Goal: Connect with others: Connect with others

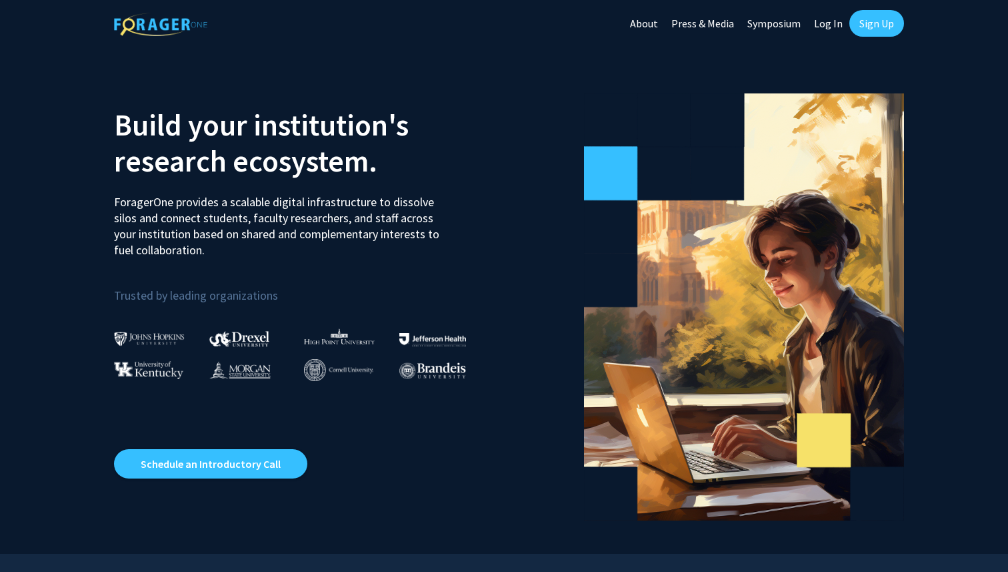
click at [824, 29] on link "Log In" at bounding box center [829, 23] width 42 height 47
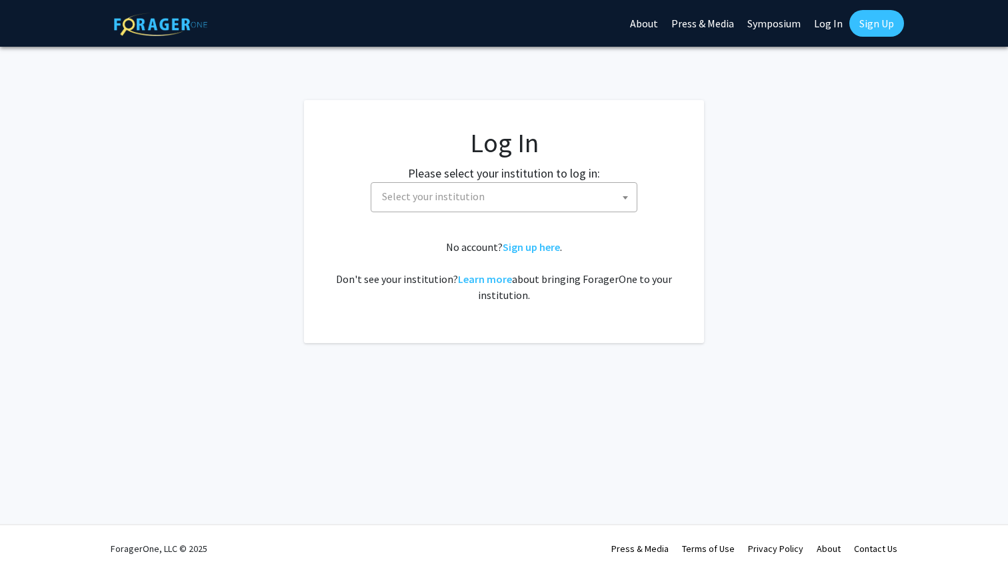
click at [584, 196] on span "Select your institution" at bounding box center [507, 196] width 260 height 27
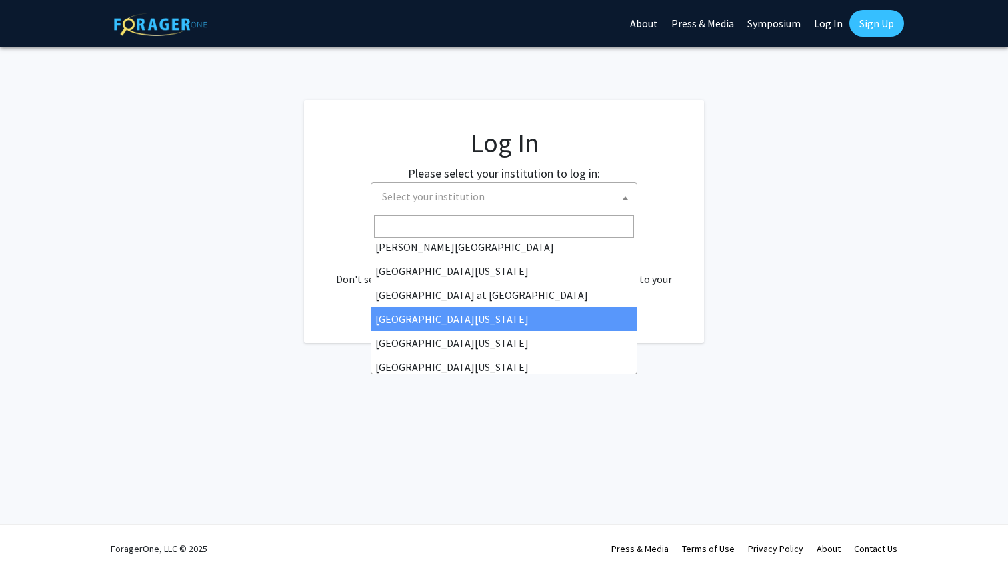
scroll to position [440, 0]
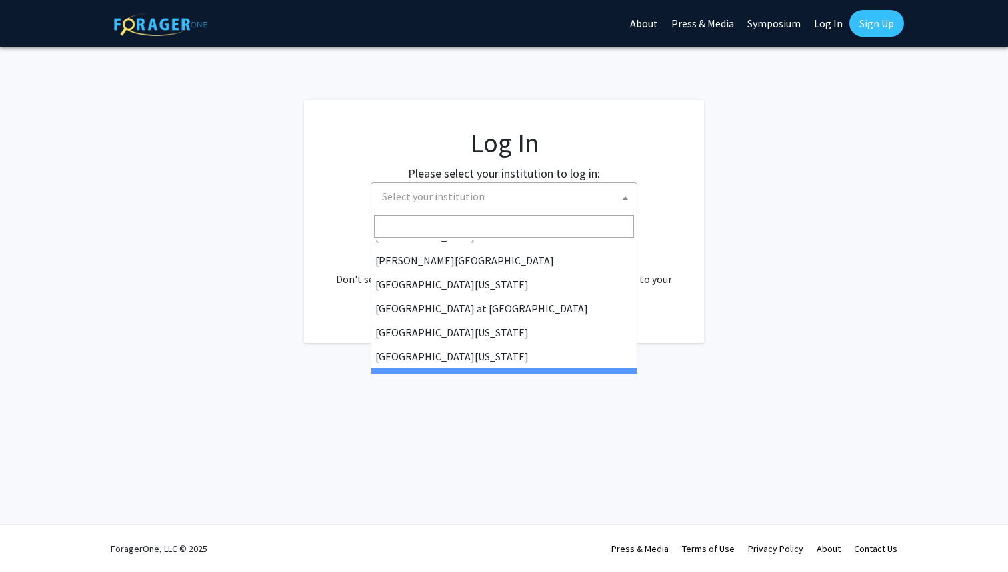
select select "33"
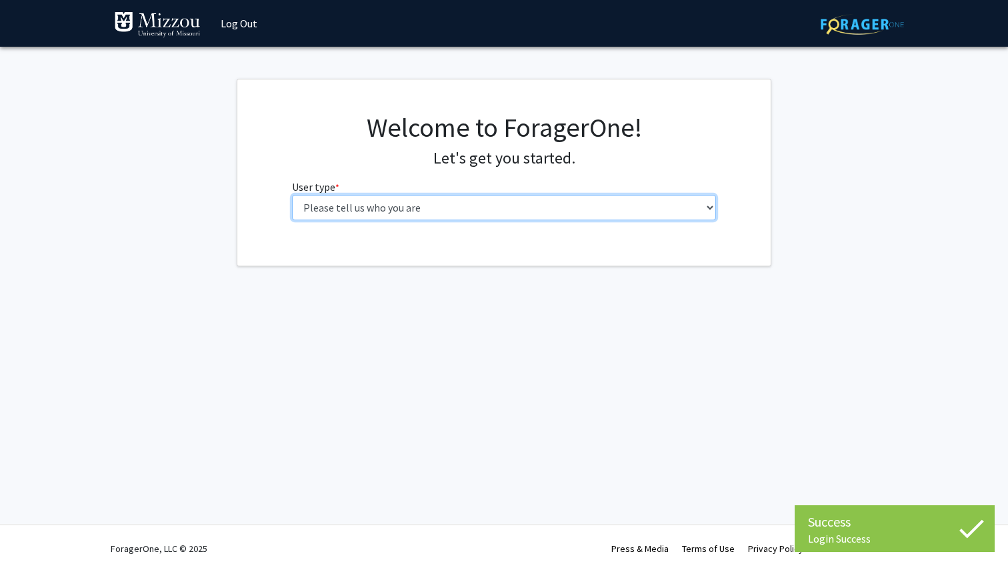
click at [481, 211] on select "Please tell us who you are Undergraduate Student Master's Student Doctoral Cand…" at bounding box center [504, 207] width 425 height 25
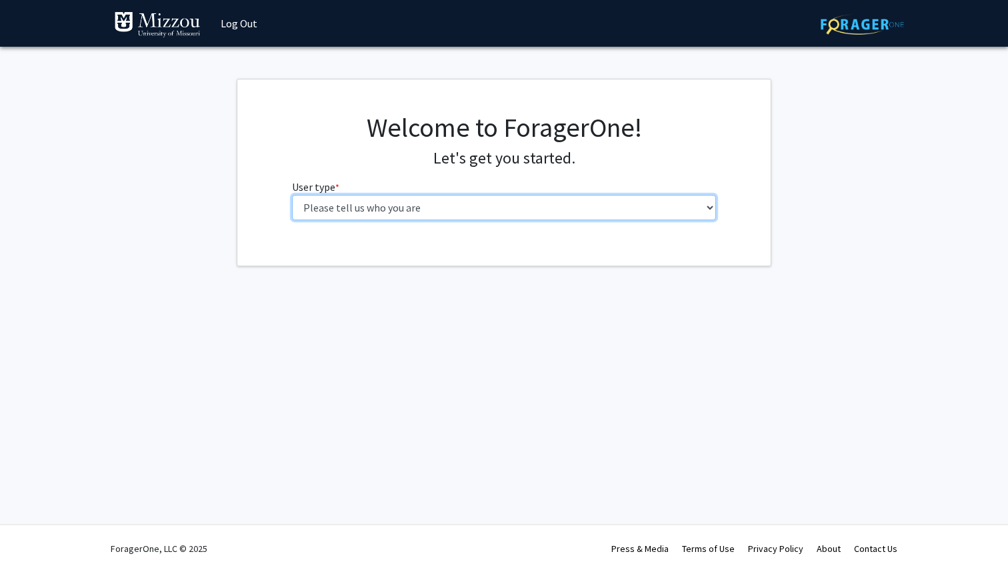
click at [602, 215] on select "Please tell us who you are Undergraduate Student Master's Student Doctoral Cand…" at bounding box center [504, 207] width 425 height 25
select select "1: undergrad"
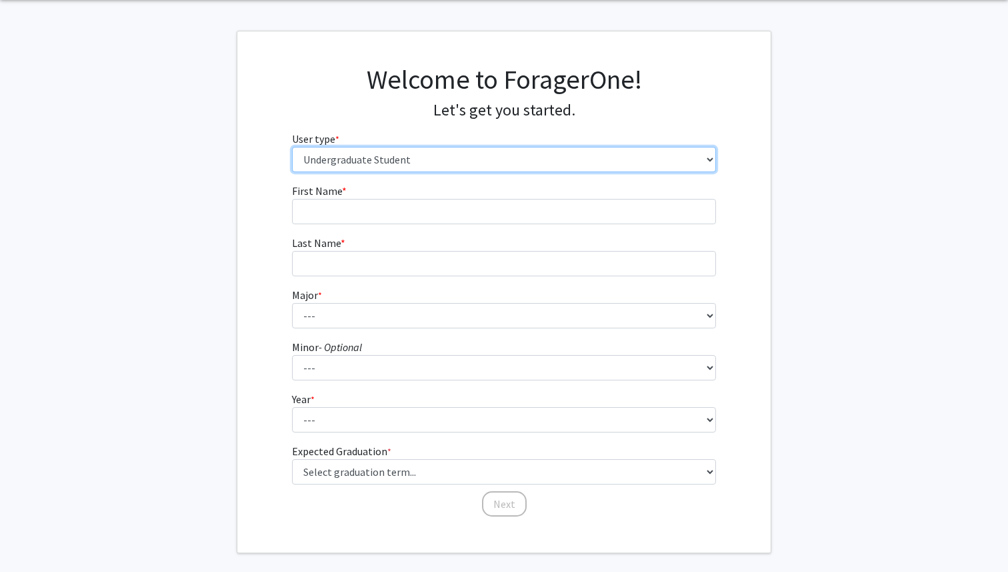
scroll to position [11, 0]
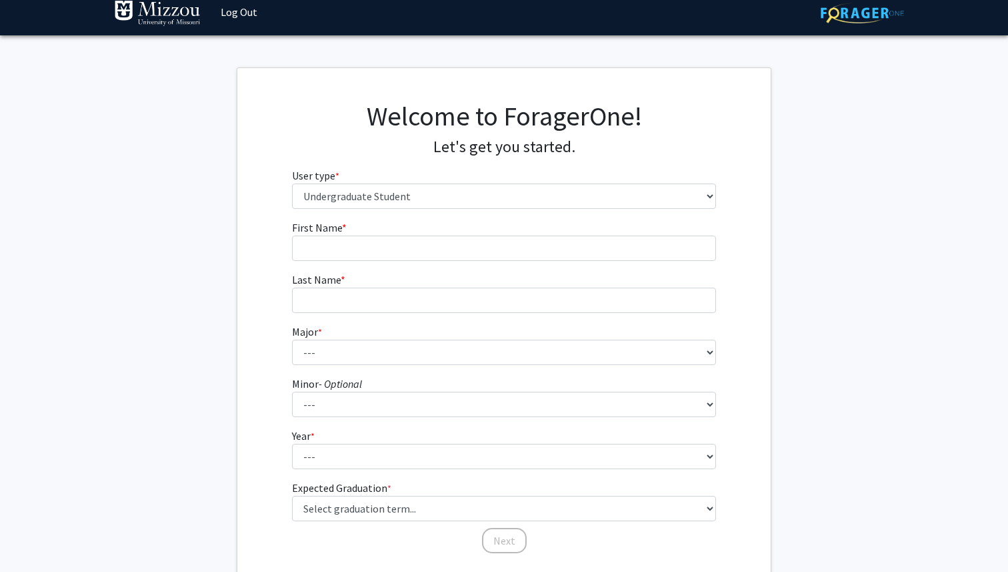
click at [544, 266] on form "First Name * required Last Name * required Major * required --- Agribusiness Ma…" at bounding box center [504, 379] width 425 height 321
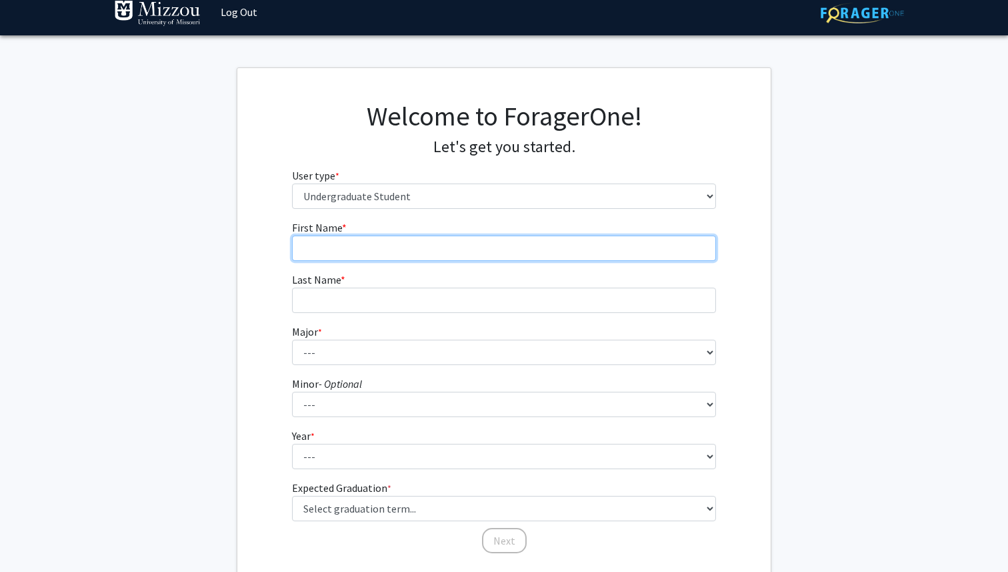
click at [538, 251] on input "First Name * required" at bounding box center [504, 247] width 425 height 25
type input "Savannah"
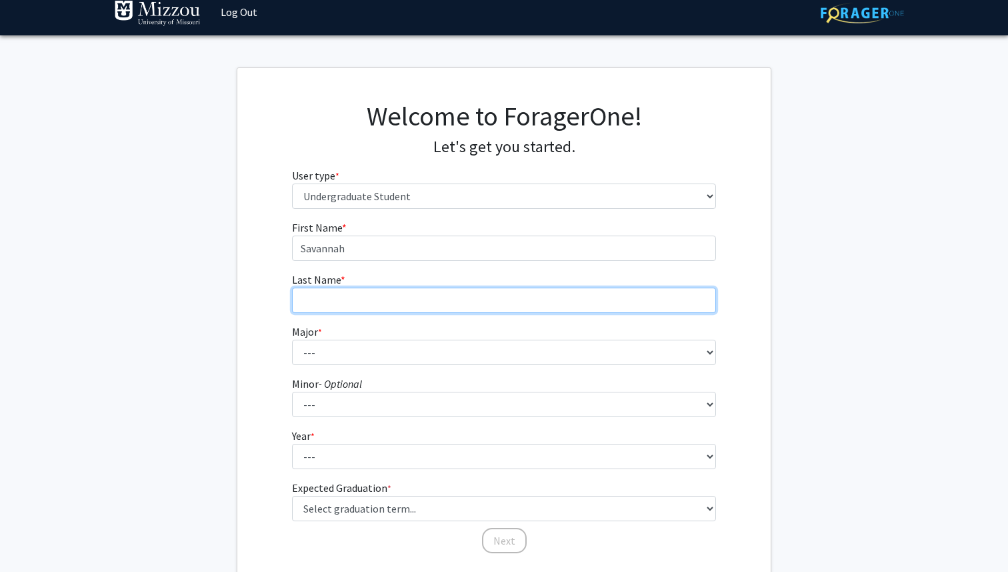
click at [519, 309] on input "Last Name * required" at bounding box center [504, 299] width 425 height 25
type input "Sochacki"
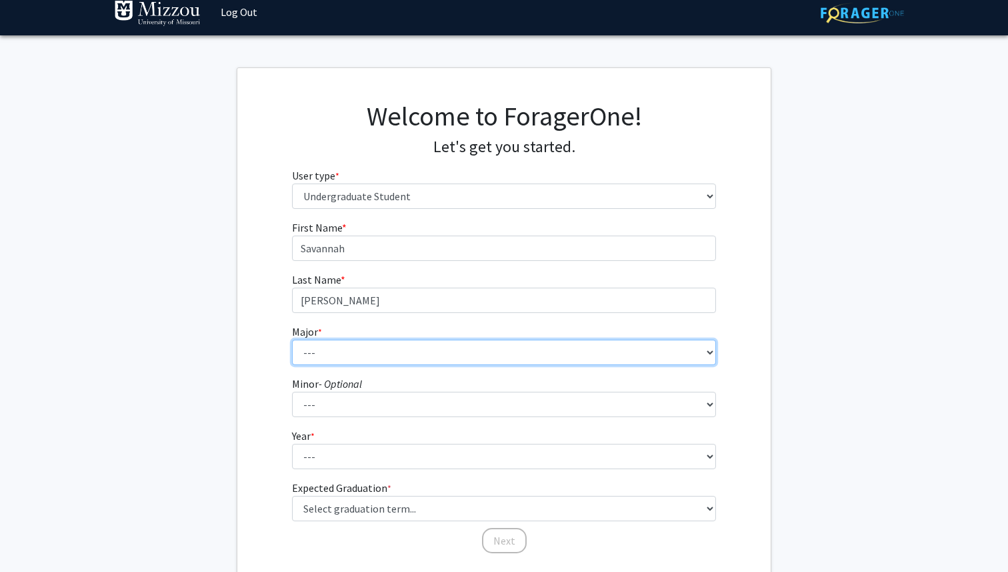
click at [504, 361] on select "--- Agribusiness Management Agricultural Education Agricultural Education: Comm…" at bounding box center [504, 351] width 425 height 25
click at [432, 351] on select "--- Agribusiness Management Agricultural Education Agricultural Education: Comm…" at bounding box center [504, 351] width 425 height 25
select select "72: 2564"
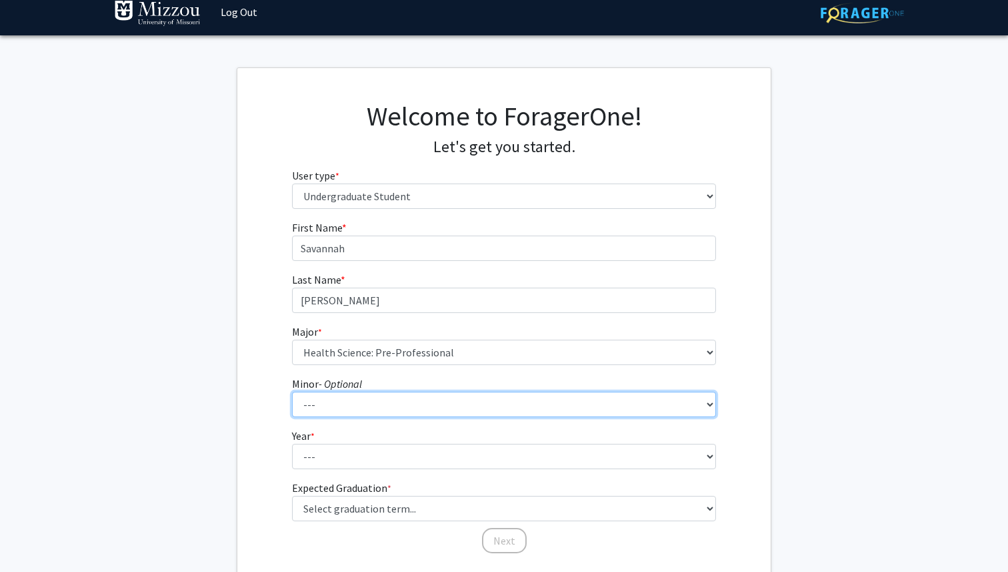
click at [442, 398] on select "--- Accountancy Aerospace Engineering Aerospace Studies Agribusiness Management…" at bounding box center [504, 404] width 425 height 25
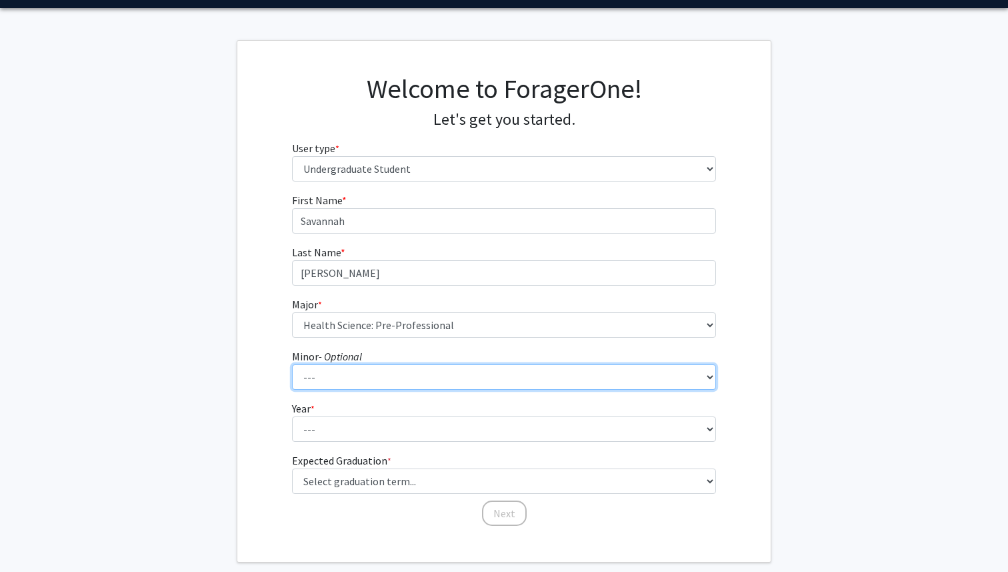
scroll to position [60, 0]
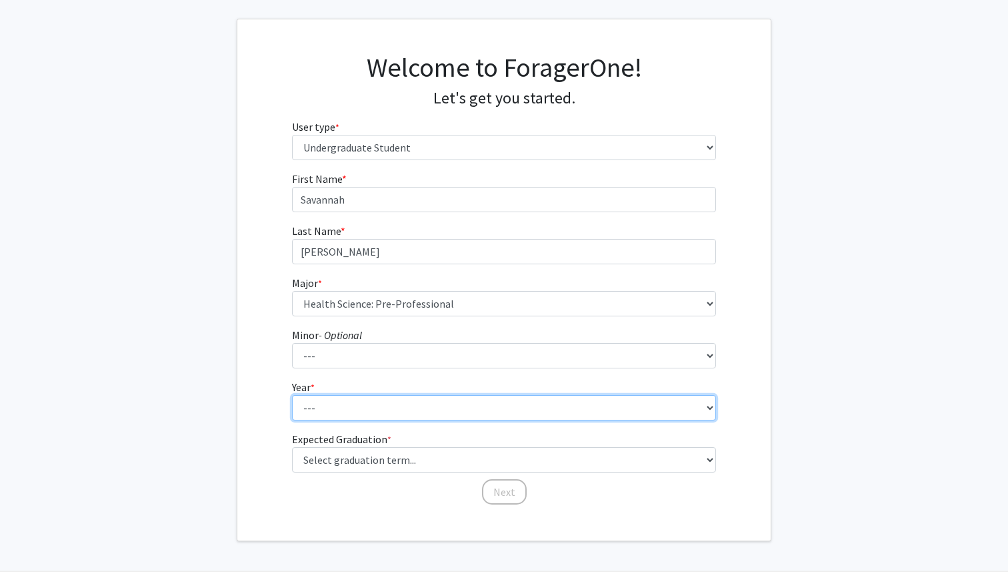
click at [370, 419] on select "--- First-year Sophomore Junior Senior Postbaccalaureate Certificate" at bounding box center [504, 407] width 425 height 25
select select "2: sophomore"
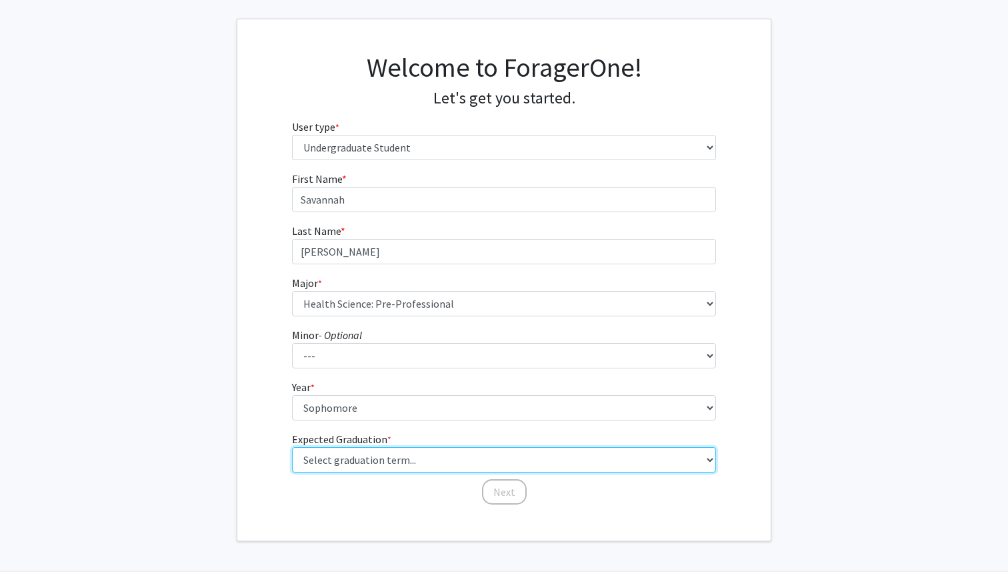
click at [378, 465] on select "Select graduation term... Spring 2025 Summer 2025 Fall 2025 Winter 2025 Spring …" at bounding box center [504, 459] width 425 height 25
select select "13: spring_2028"
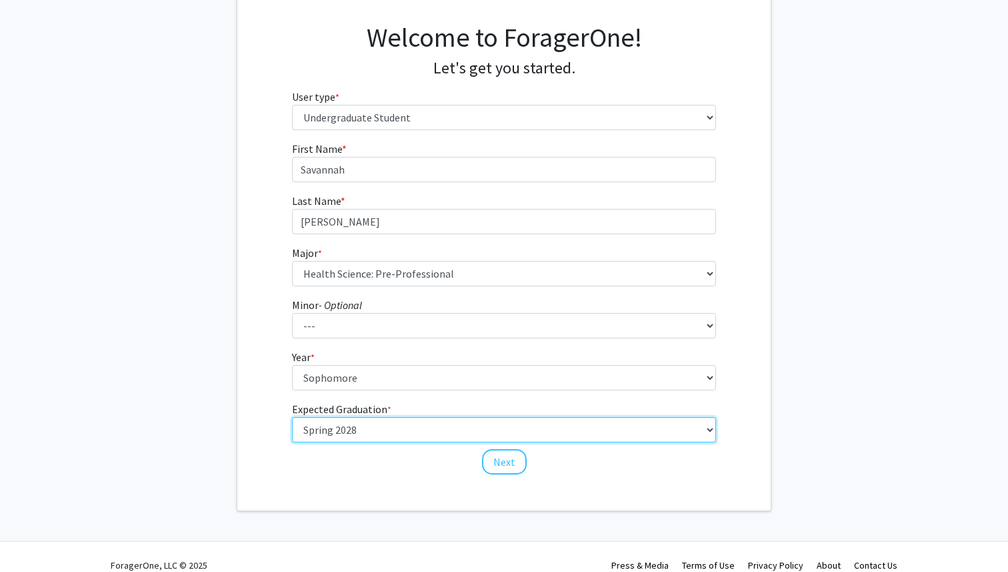
scroll to position [107, 0]
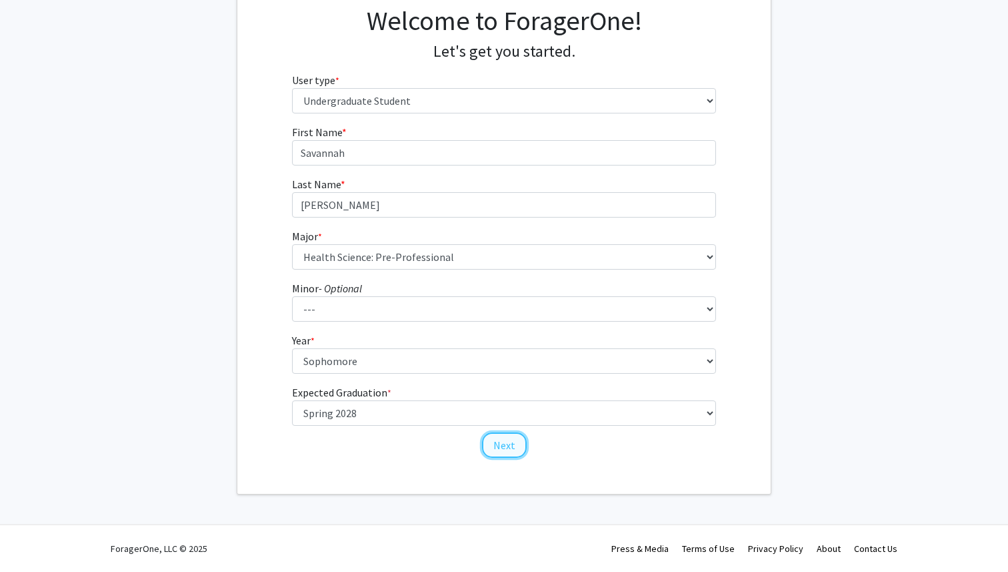
click at [499, 446] on button "Next" at bounding box center [504, 444] width 45 height 25
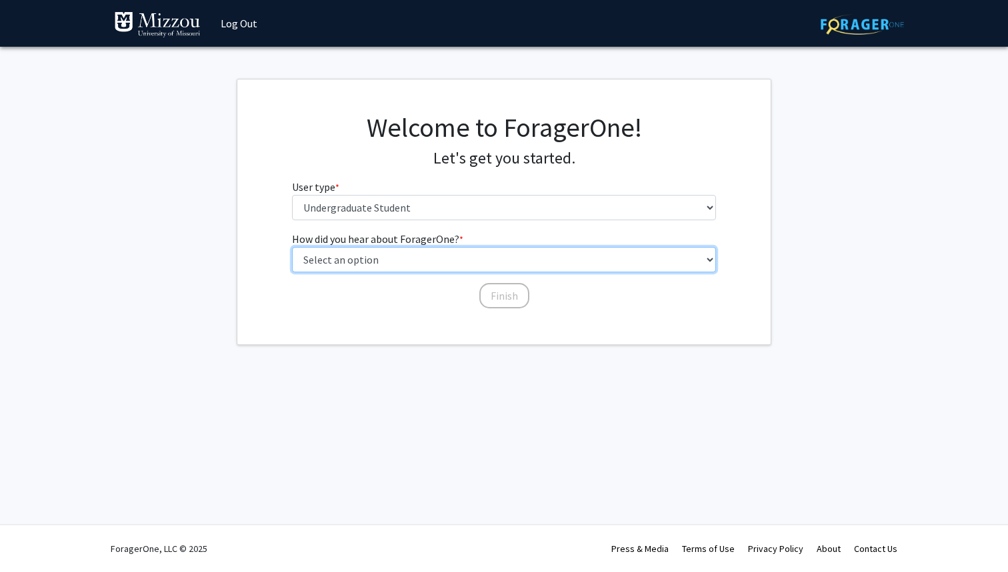
click at [531, 264] on select "Select an option Peer/student recommendation Faculty/staff recommendation Unive…" at bounding box center [504, 259] width 425 height 25
select select "3: university_website"
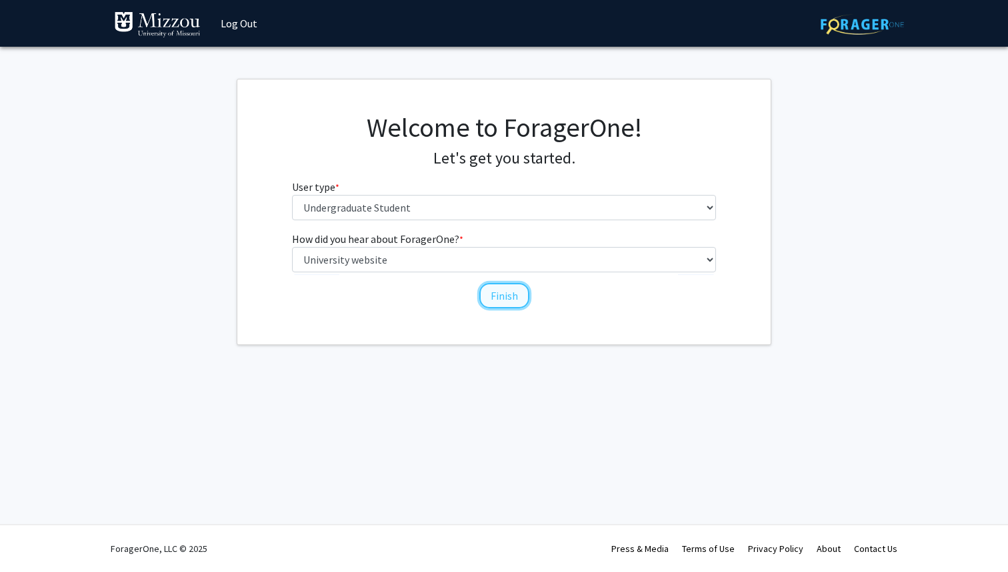
click at [510, 292] on button "Finish" at bounding box center [505, 295] width 50 height 25
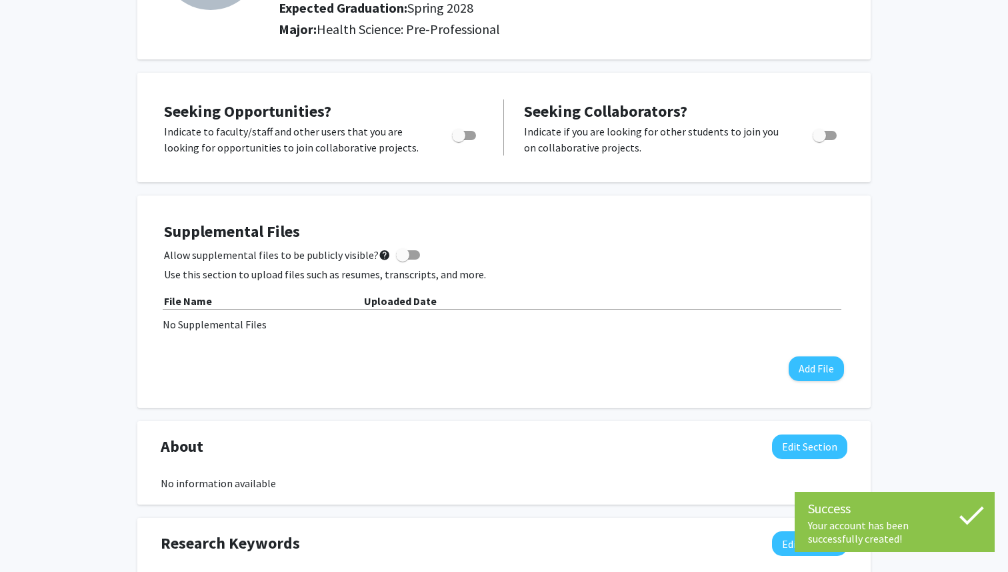
scroll to position [181, 0]
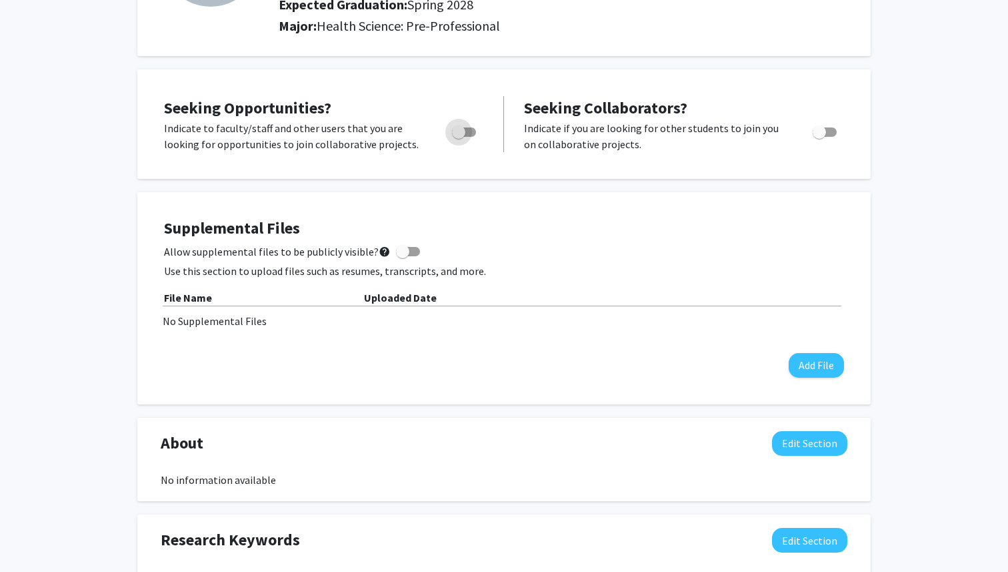
click at [464, 135] on span "Toggle" at bounding box center [458, 131] width 13 height 13
click at [459, 137] on input "Are you actively seeking opportunities?" at bounding box center [458, 137] width 1 height 1
checkbox input "true"
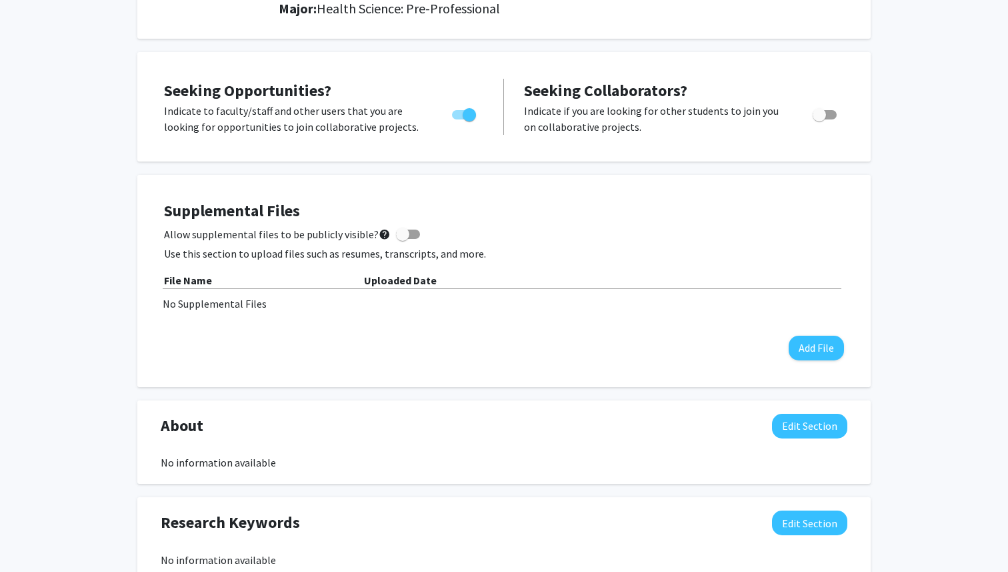
scroll to position [0, 0]
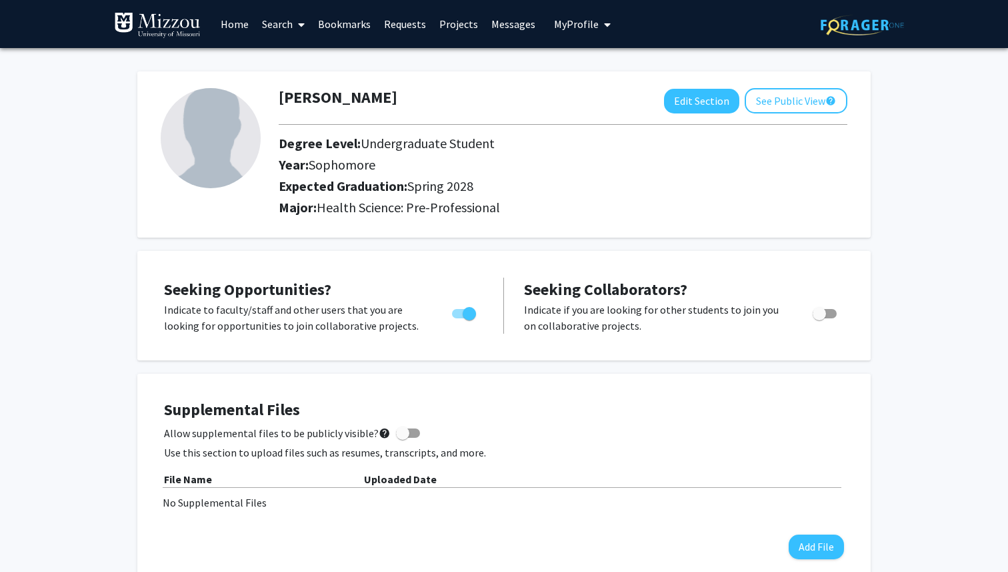
click at [237, 25] on link "Home" at bounding box center [234, 24] width 41 height 47
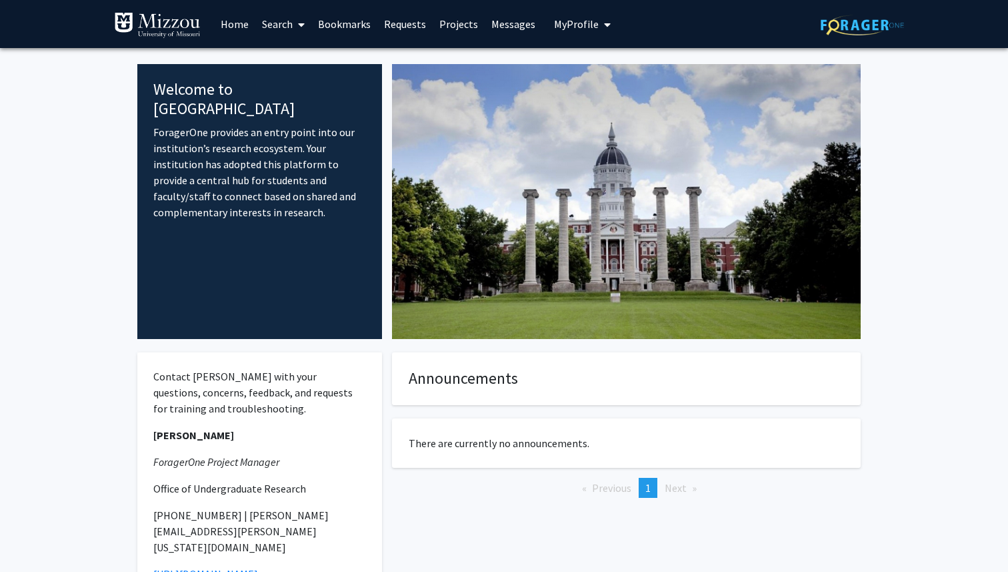
click at [268, 23] on link "Search" at bounding box center [283, 24] width 56 height 47
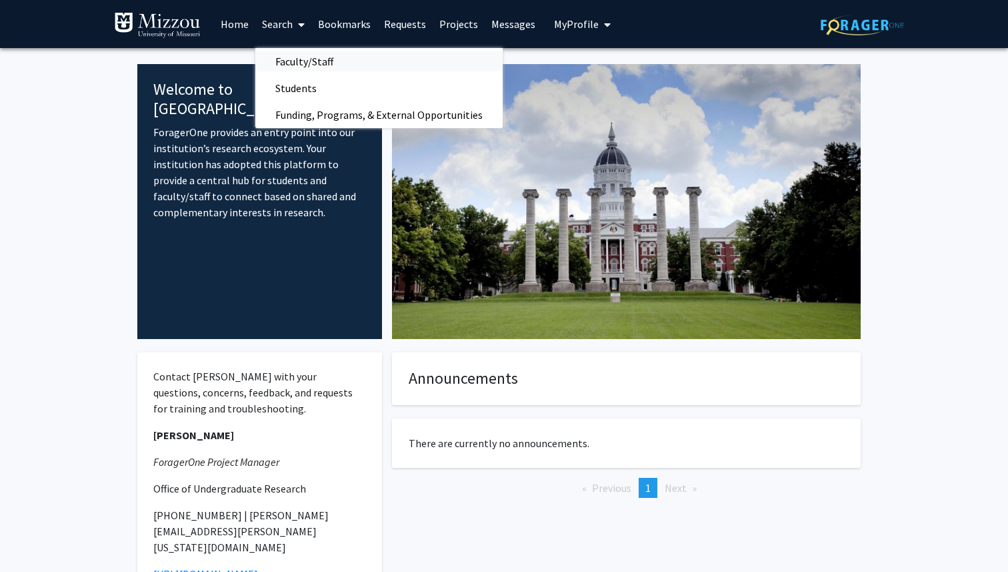
click at [284, 55] on span "Faculty/Staff" at bounding box center [304, 61] width 98 height 27
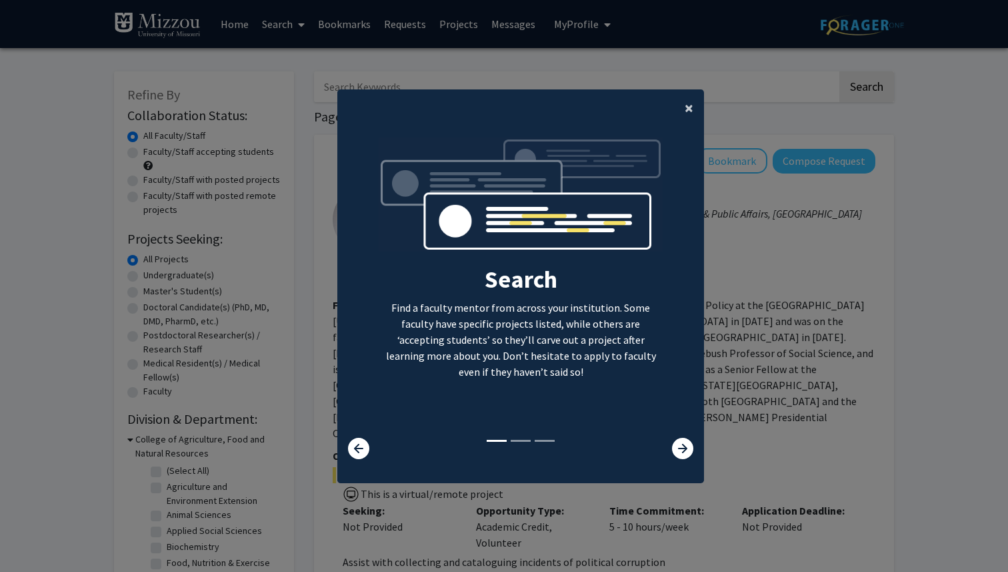
click at [682, 112] on button "×" at bounding box center [689, 107] width 30 height 37
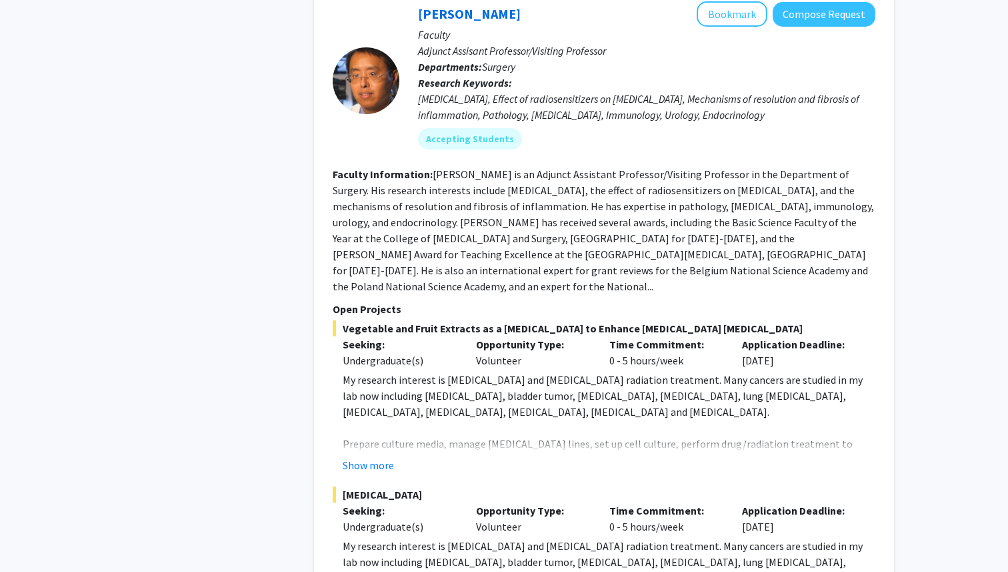
scroll to position [1439, 0]
click at [384, 456] on button "Show more" at bounding box center [368, 464] width 51 height 16
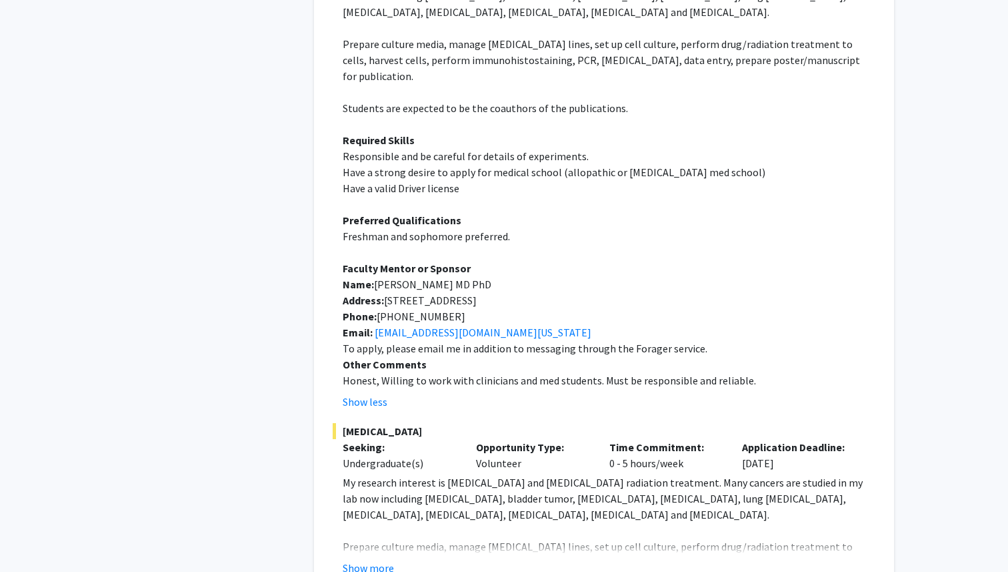
scroll to position [1843, 0]
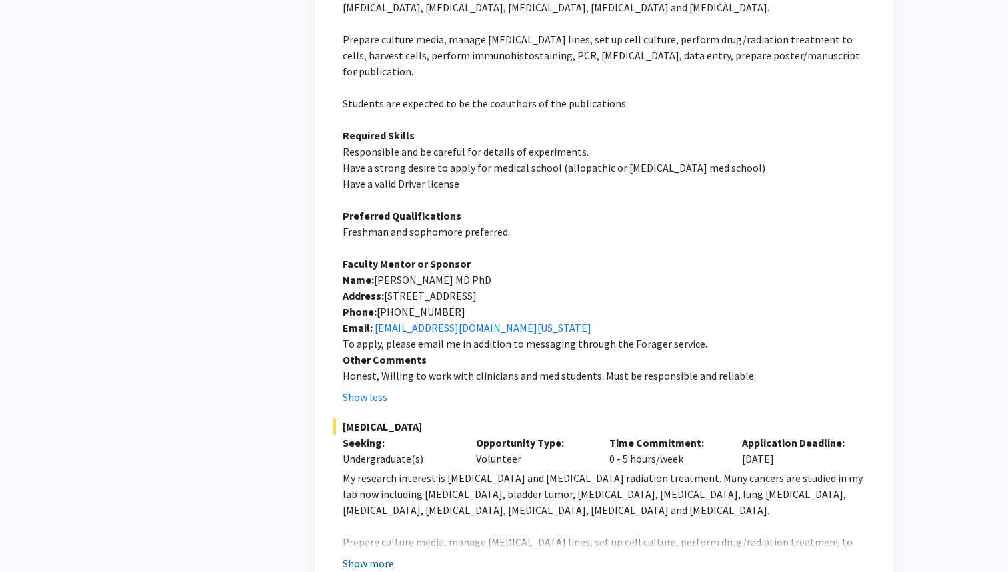
click at [369, 555] on button "Show more" at bounding box center [368, 563] width 51 height 16
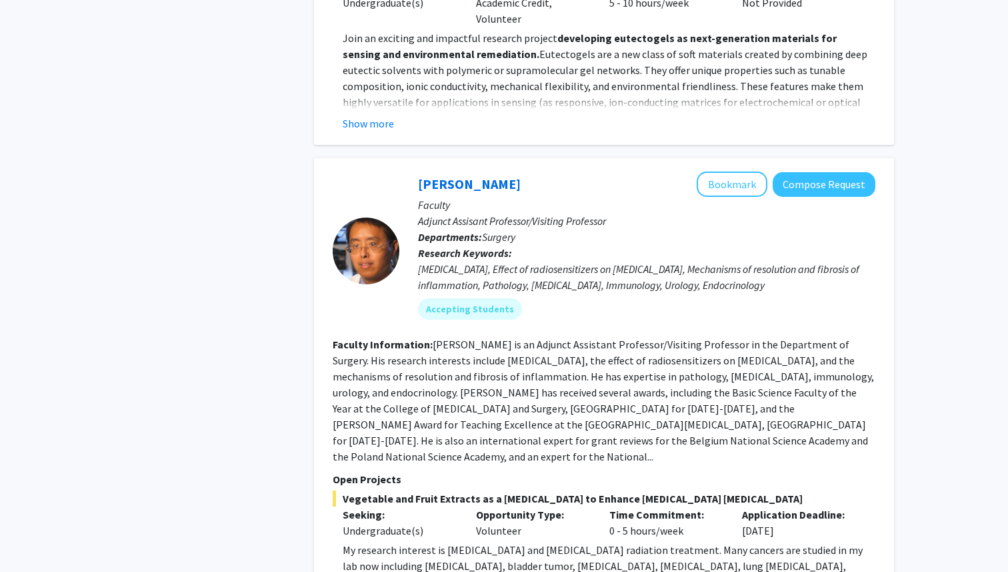
scroll to position [1265, 0]
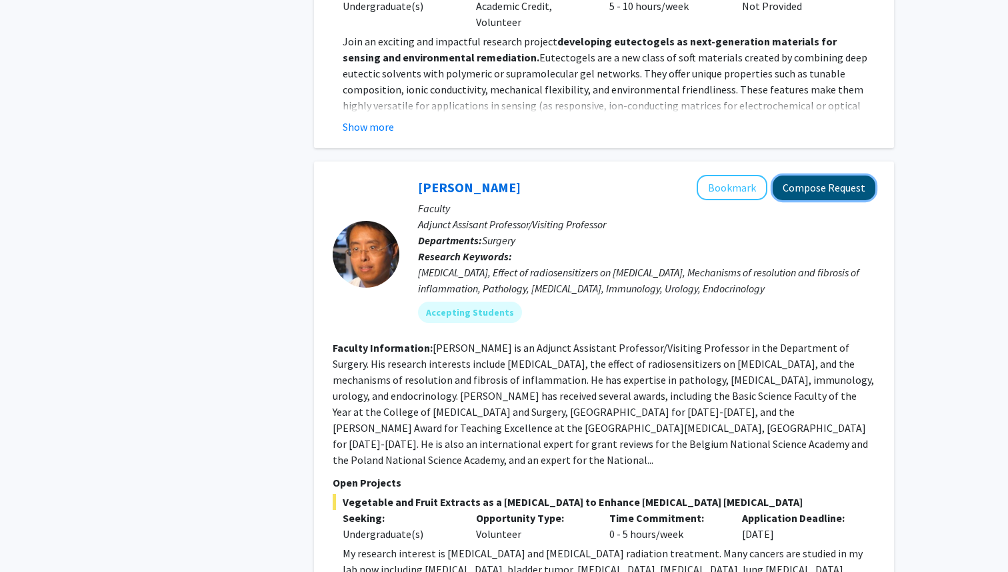
click at [798, 175] on button "Compose Request" at bounding box center [824, 187] width 103 height 25
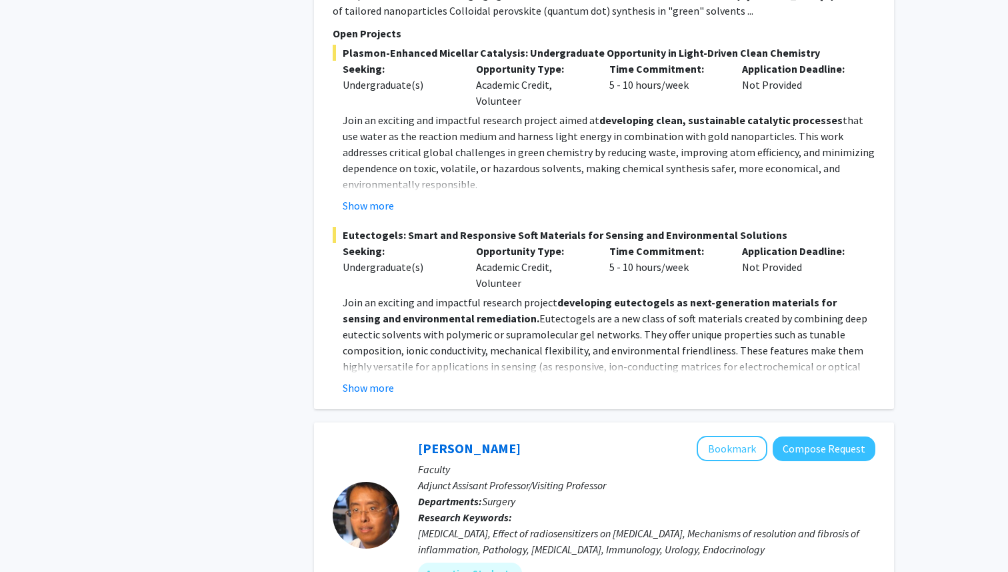
scroll to position [1018, 0]
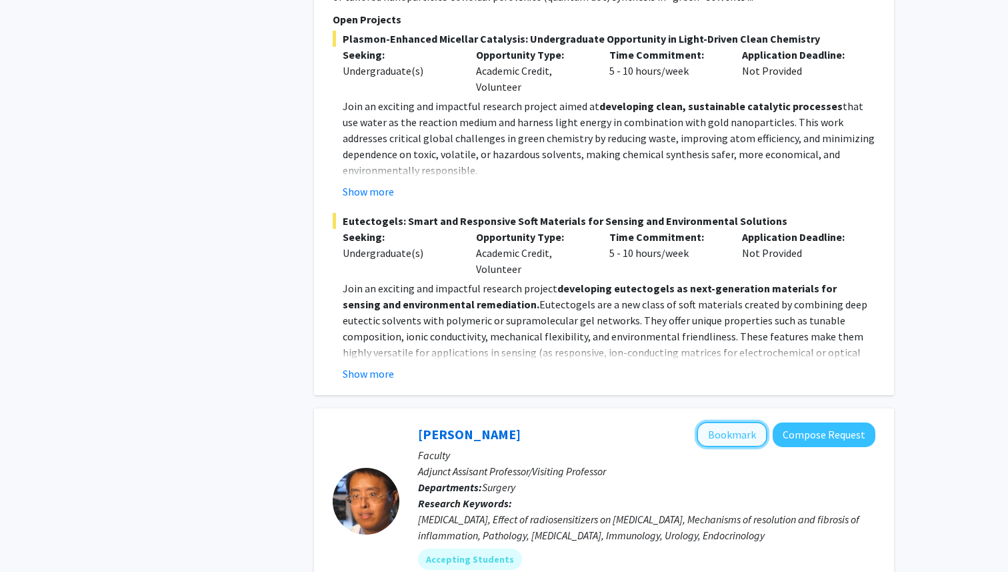
click at [718, 422] on button "Bookmark" at bounding box center [732, 434] width 71 height 25
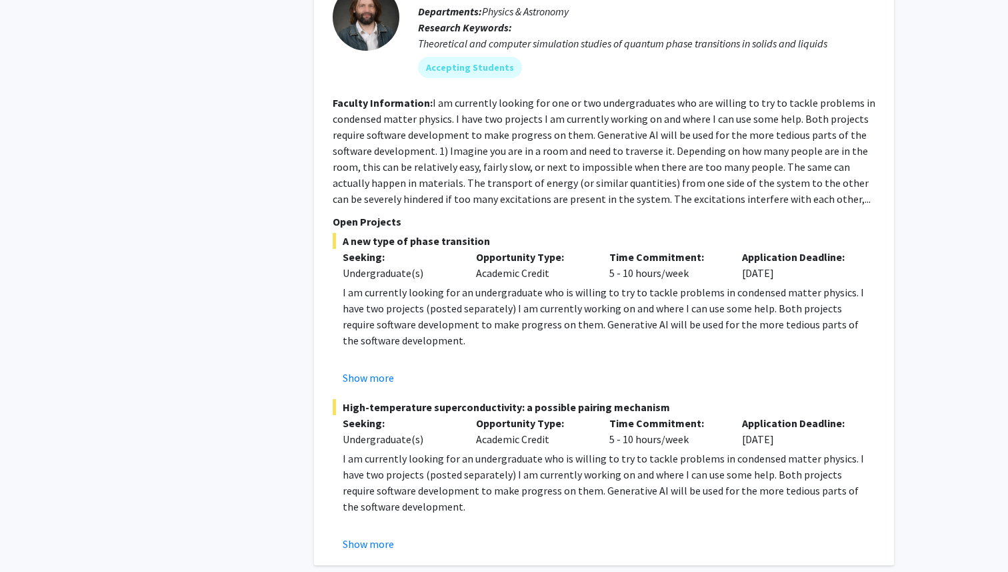
scroll to position [3498, 0]
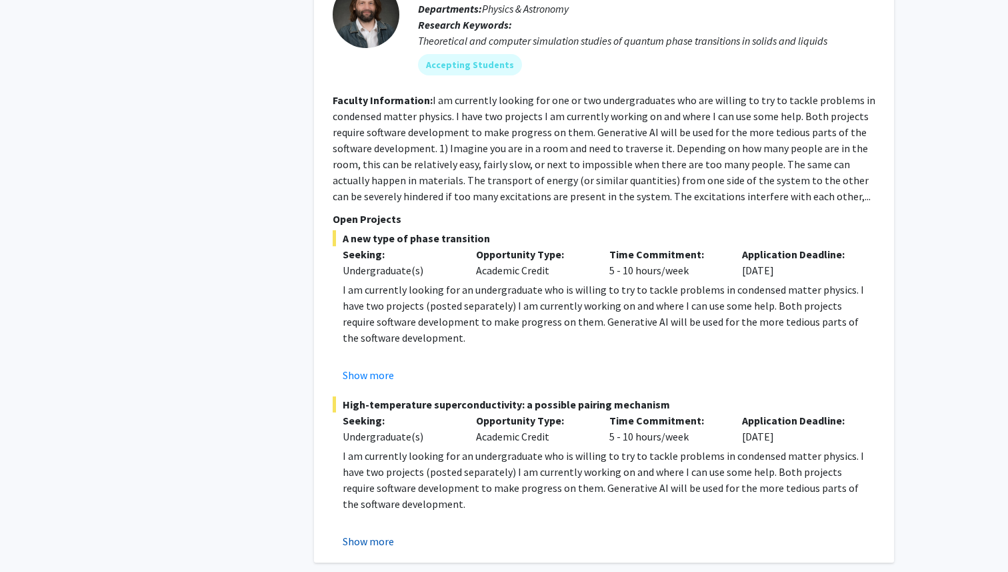
click at [384, 533] on button "Show more" at bounding box center [368, 541] width 51 height 16
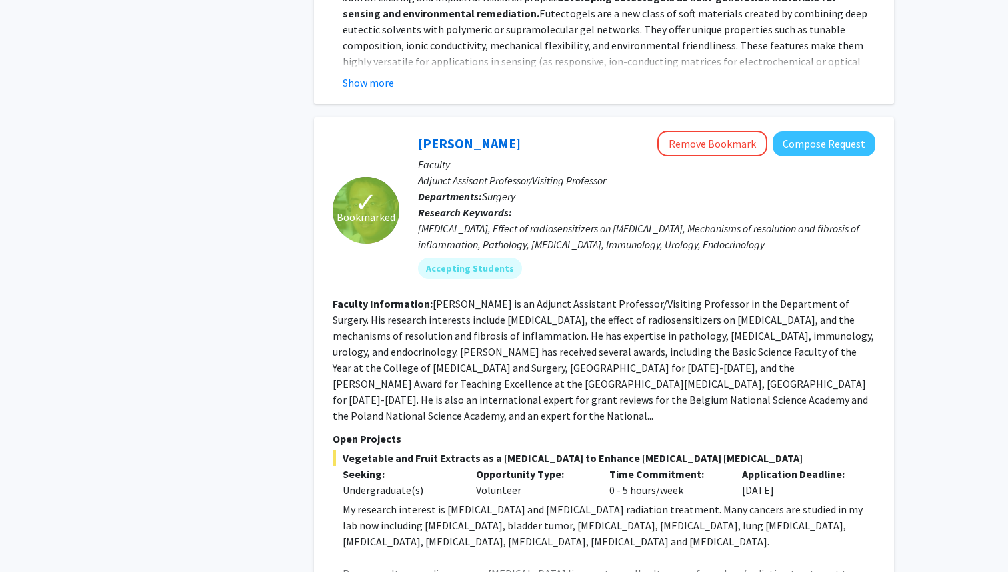
scroll to position [1307, 0]
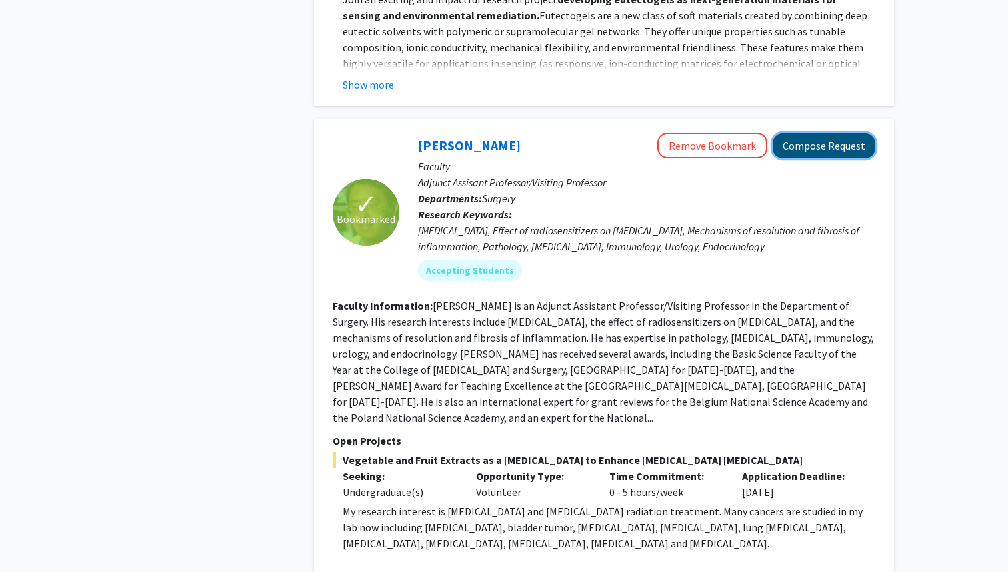
click at [806, 133] on button "Compose Request" at bounding box center [824, 145] width 103 height 25
